Goal: Check status

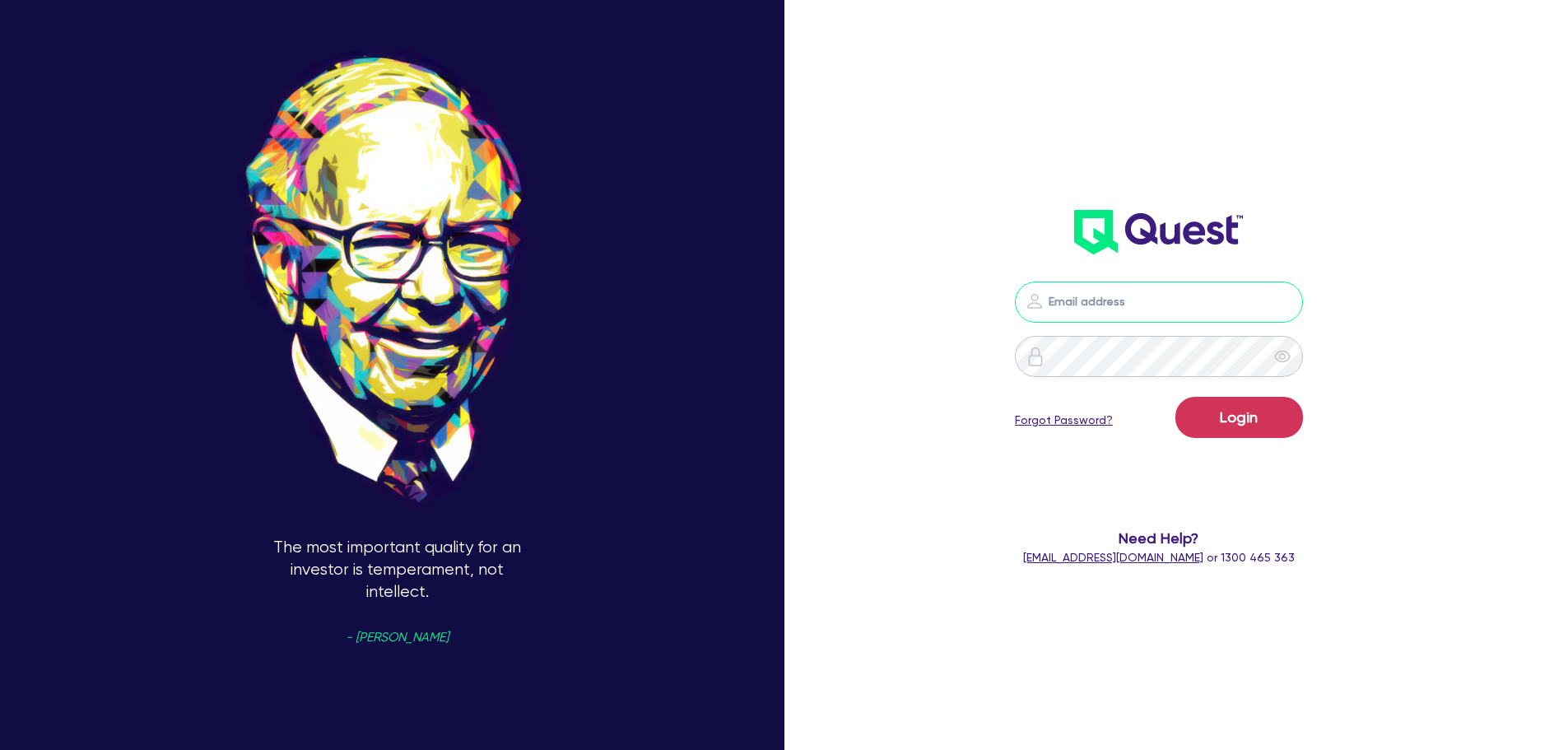
click at [1135, 289] on input "email" at bounding box center [1160, 303] width 289 height 42
type input "[EMAIL_ADDRESS][PERSON_NAME][DOMAIN_NAME]"
click at [1246, 450] on form "[EMAIL_ADDRESS][PERSON_NAME][DOMAIN_NAME] Login Forgot Password? Need Help? [EM…" at bounding box center [1160, 425] width 421 height 285
click at [1246, 425] on button "Login" at bounding box center [1239, 418] width 127 height 42
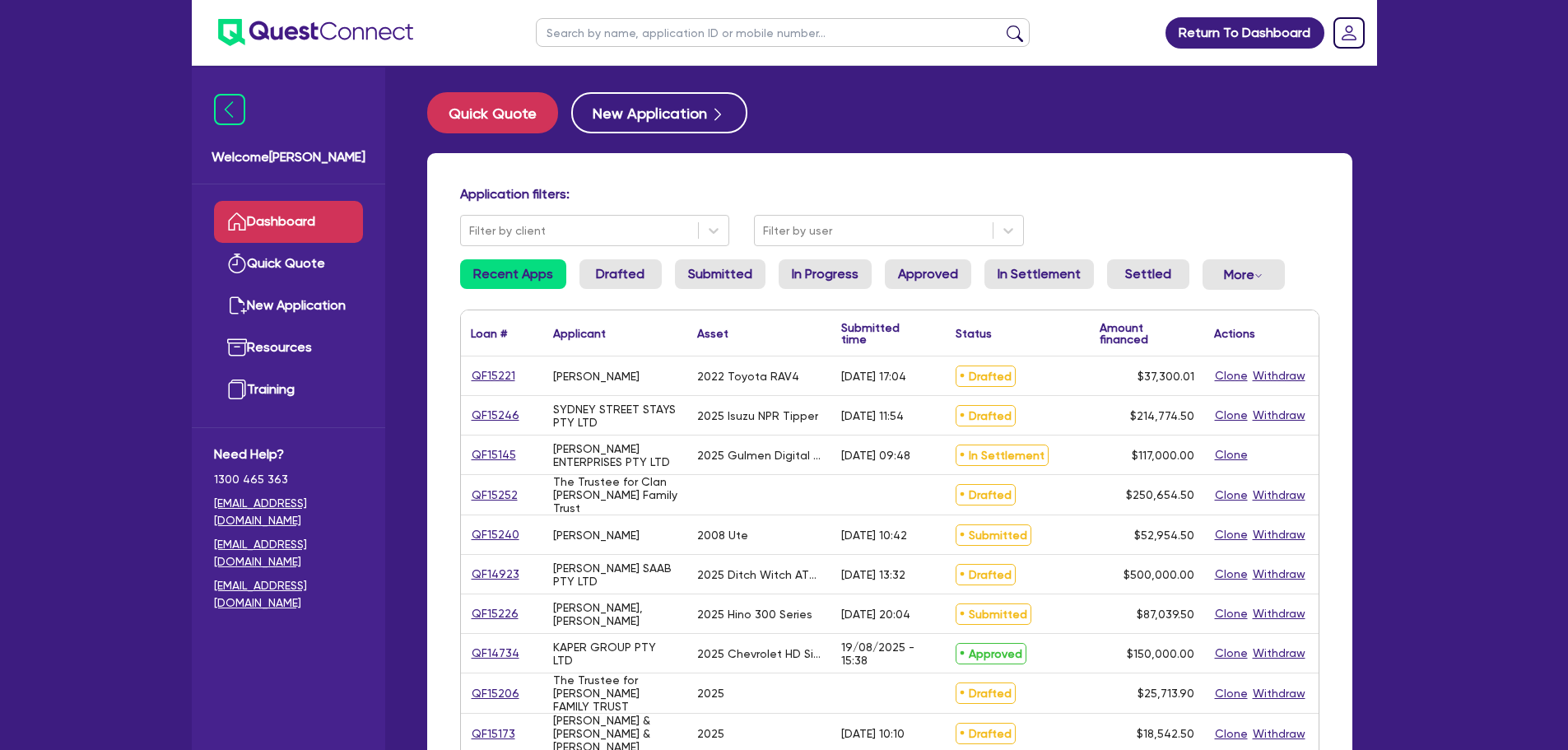
drag, startPoint x: 690, startPoint y: 35, endPoint x: 681, endPoint y: 36, distance: 9.1
click at [690, 35] on input "text" at bounding box center [783, 32] width 494 height 29
type input "muscle"
click at [1002, 25] on button "submit" at bounding box center [1015, 36] width 26 height 23
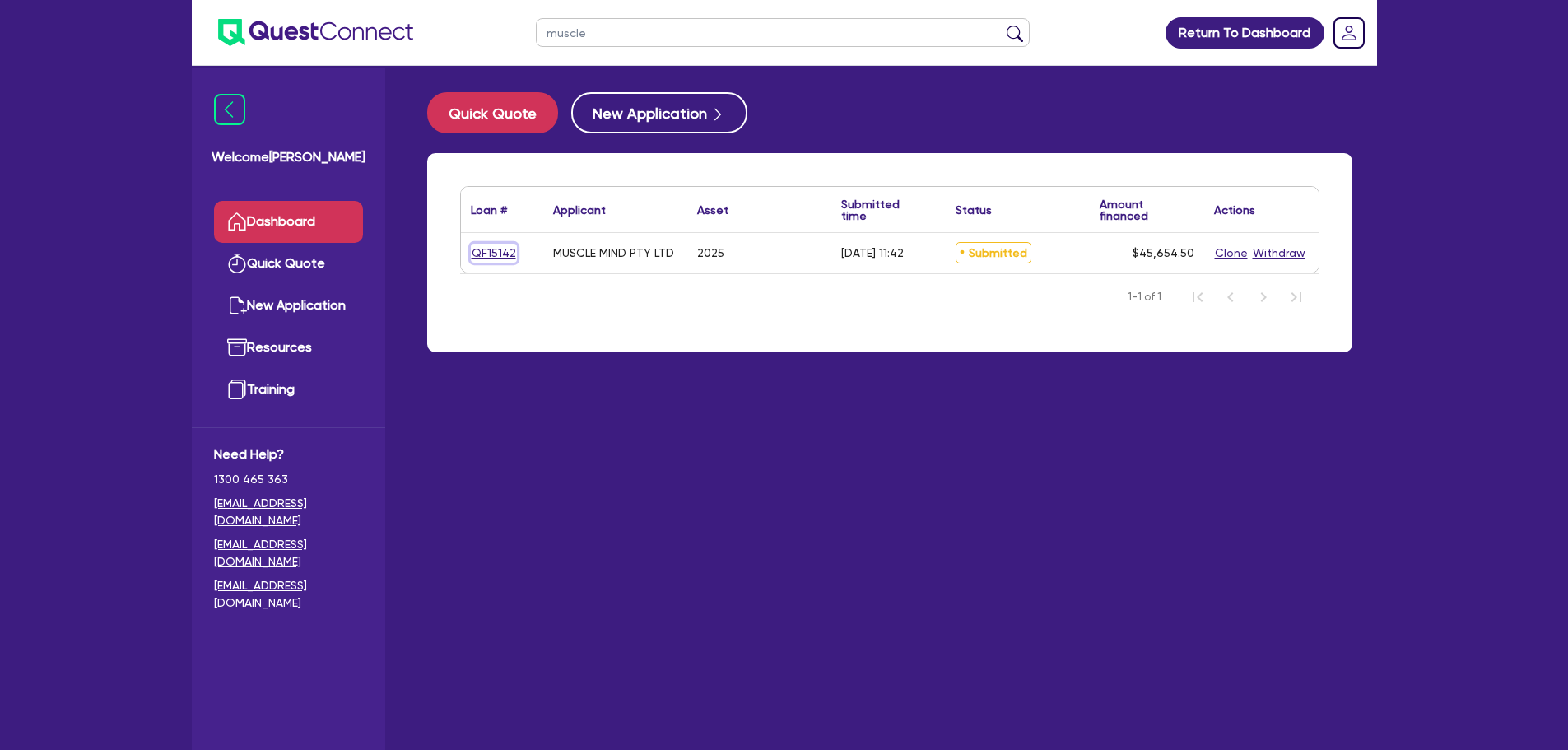
click at [496, 250] on link "QF15142" at bounding box center [493, 253] width 46 height 19
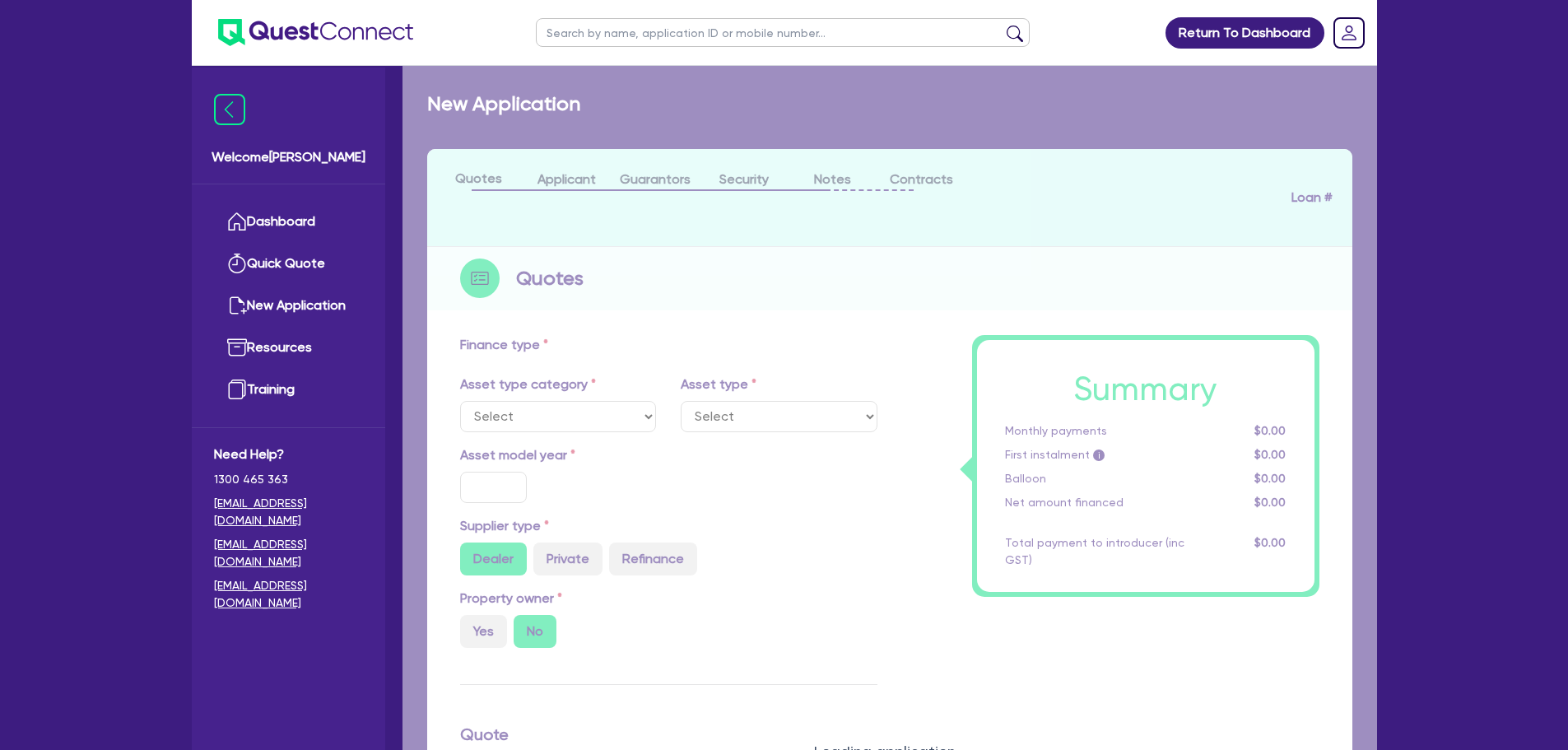
select select "CARS_AND_LIGHT_TRUCKS"
type input "2025"
radio input "true"
type input "45,000"
type input "10"
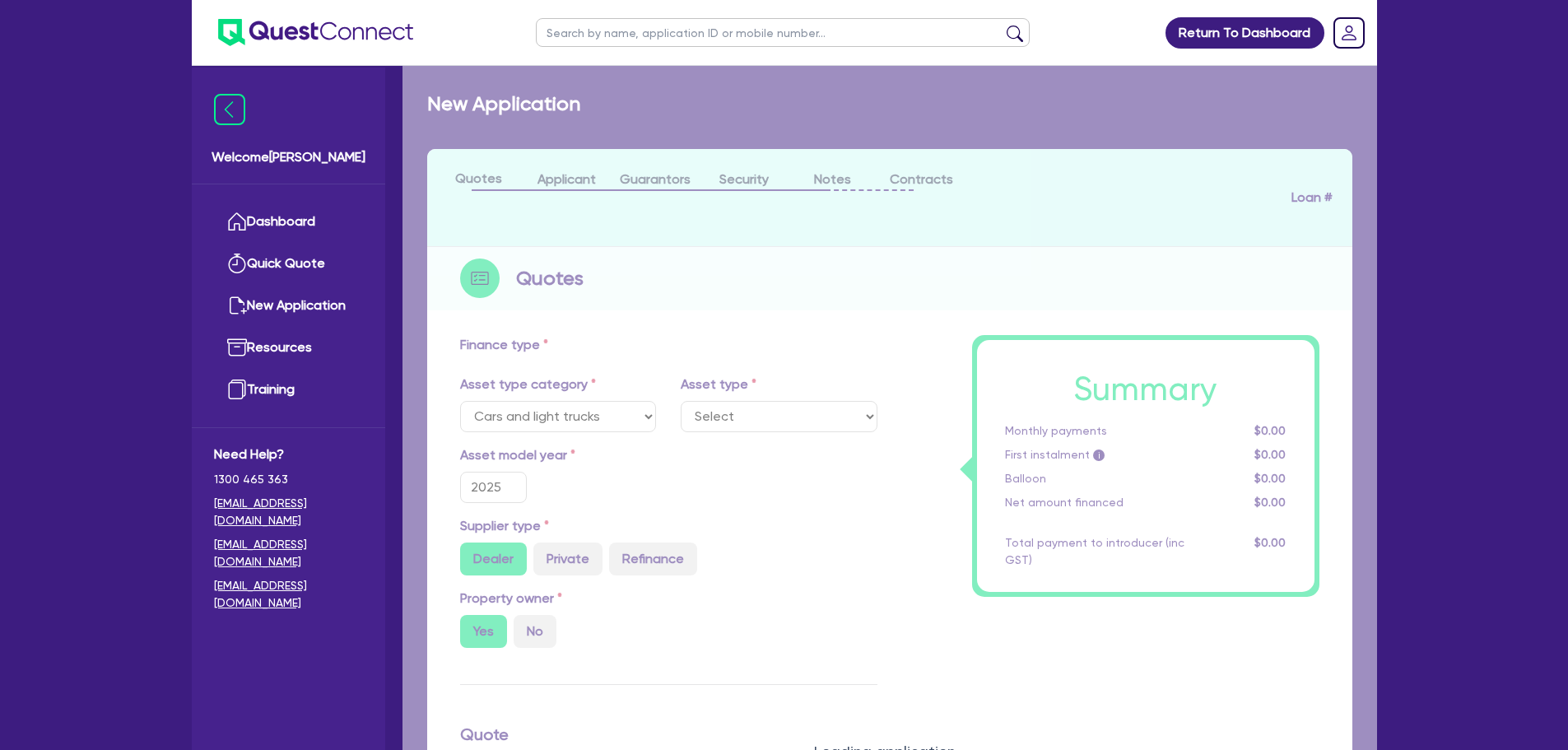
select select "PASSENGER_VEHICLES"
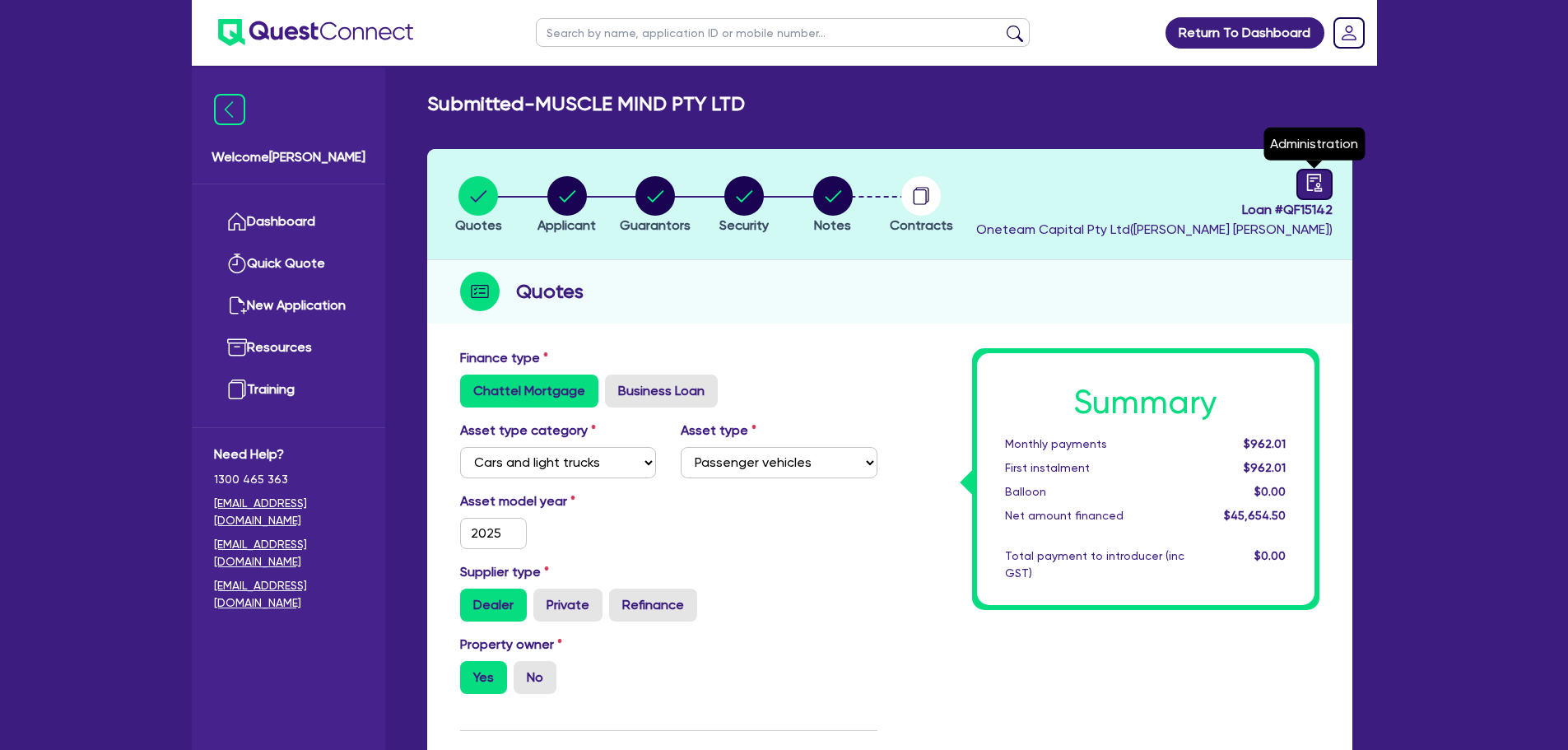
click at [1305, 193] on link at bounding box center [1314, 184] width 36 height 31
select select "SUBMITTED_NEW"
select select "Other"
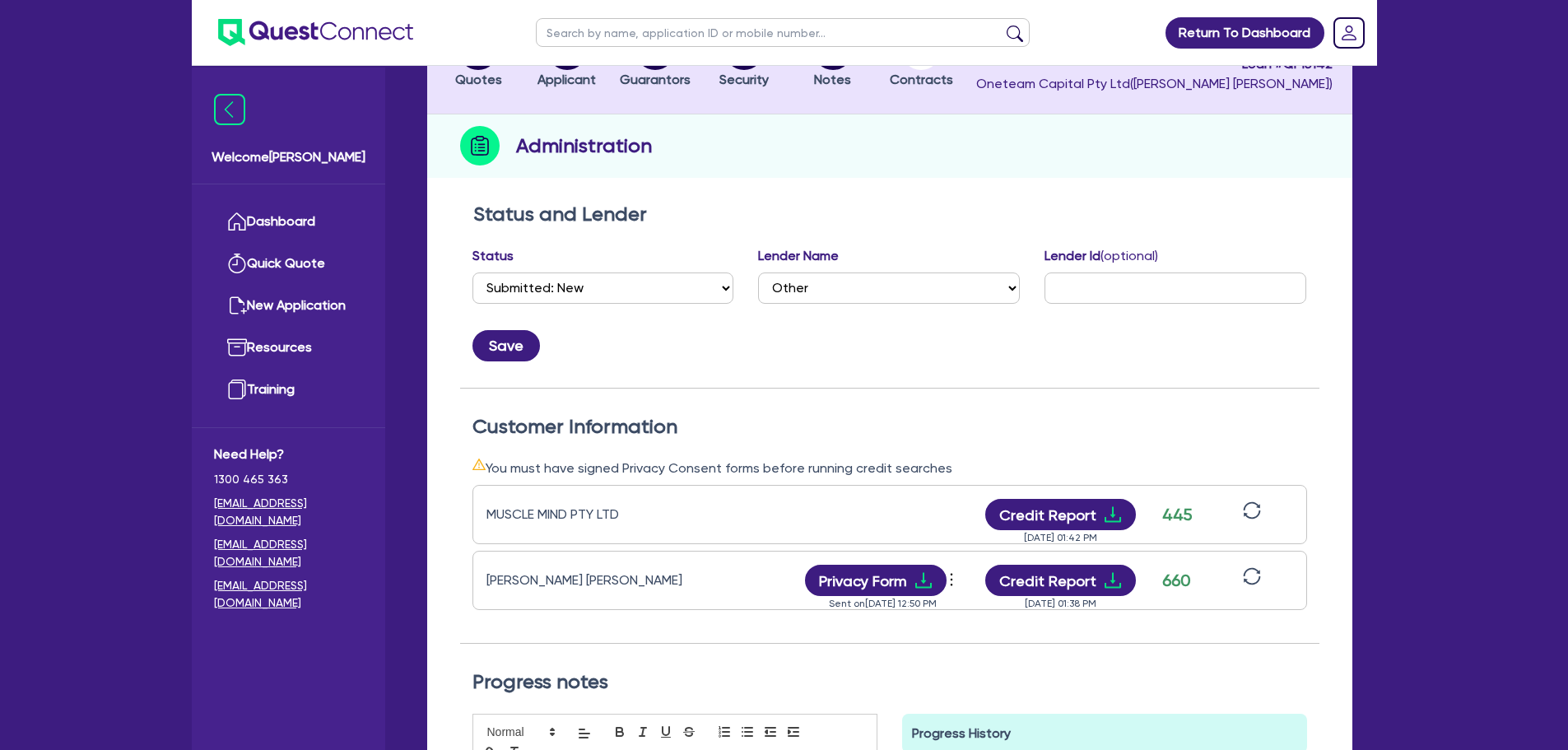
scroll to position [412, 0]
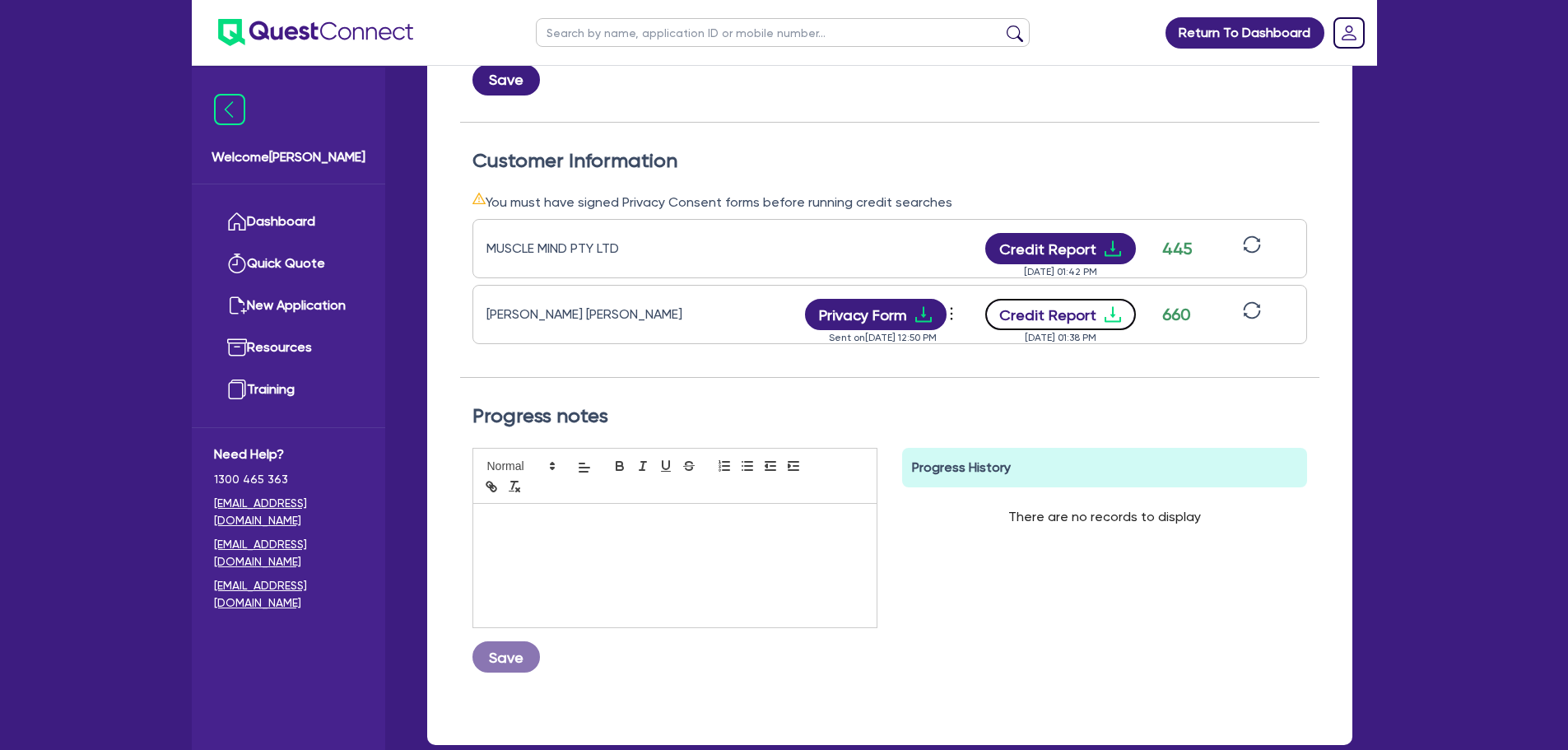
click at [1065, 317] on button "Credit Report" at bounding box center [1061, 314] width 151 height 31
